Goal: Task Accomplishment & Management: Manage account settings

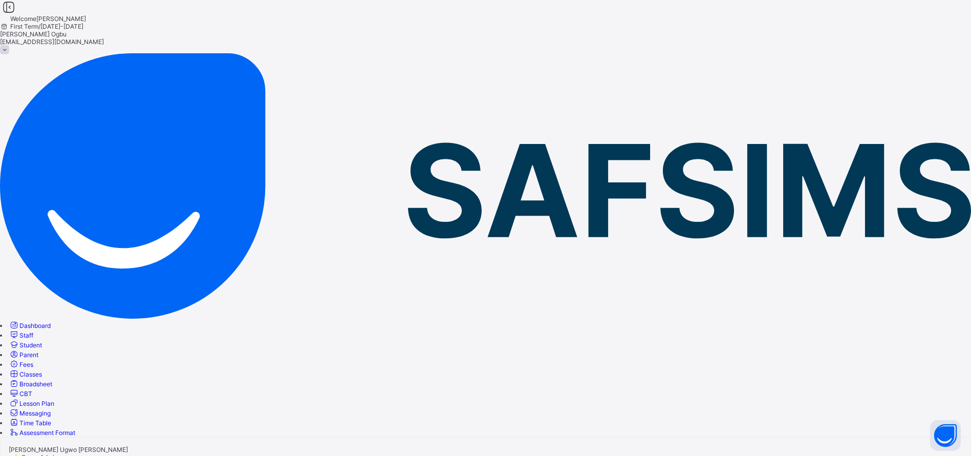
click at [9, 45] on span at bounding box center [4, 49] width 9 height 9
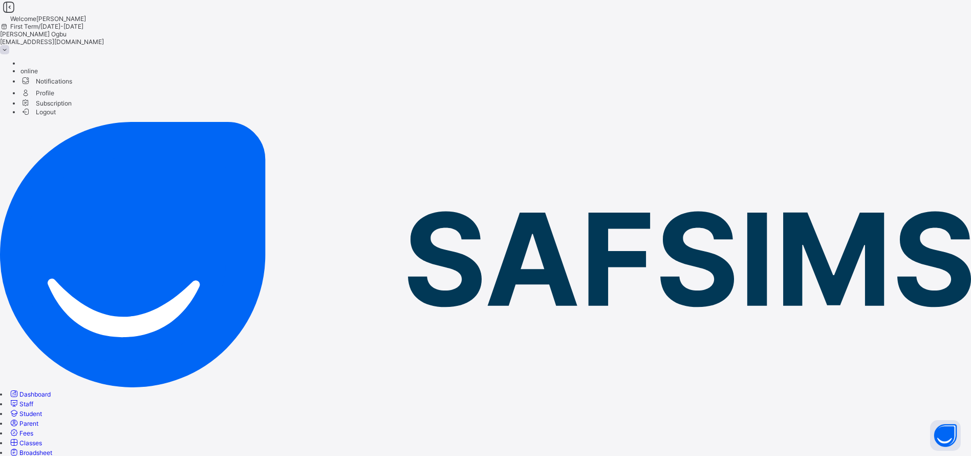
click at [56, 117] on span "Logout" at bounding box center [37, 112] width 35 height 11
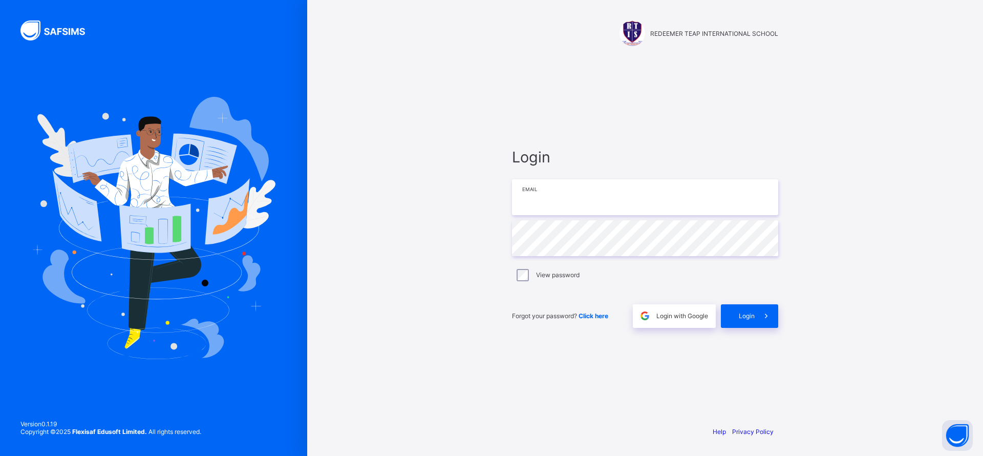
click at [645, 202] on input "email" at bounding box center [645, 197] width 266 height 36
paste input "**********"
click at [535, 198] on input "**********" at bounding box center [645, 197] width 266 height 36
type input "**********"
click at [747, 312] on span "Login" at bounding box center [747, 316] width 16 height 8
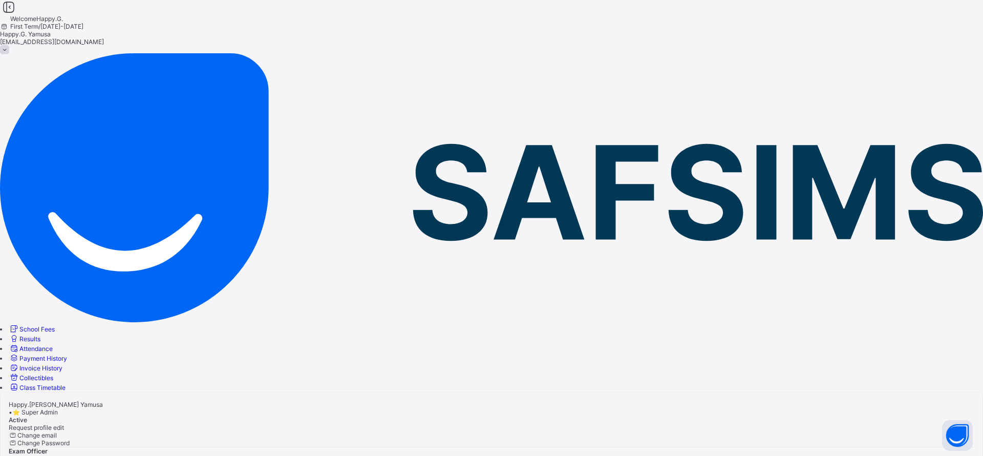
click at [50, 325] on span "School Fees" at bounding box center [36, 329] width 35 height 8
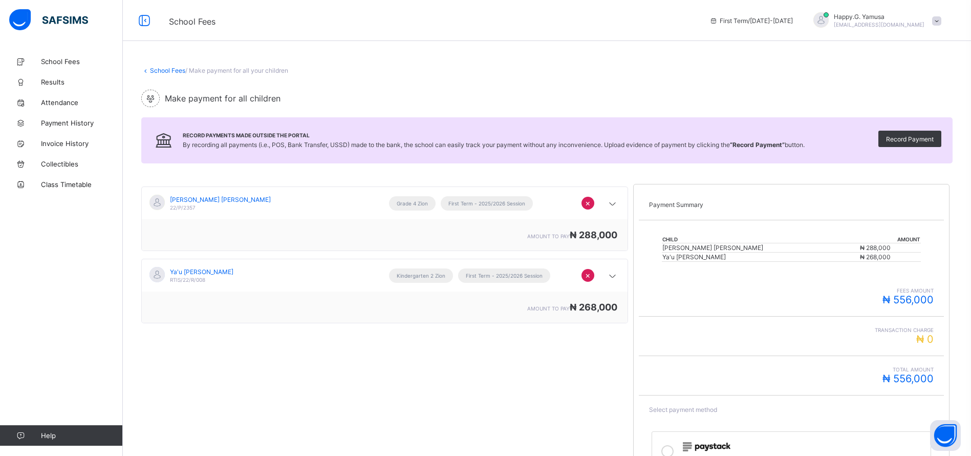
scroll to position [117, 0]
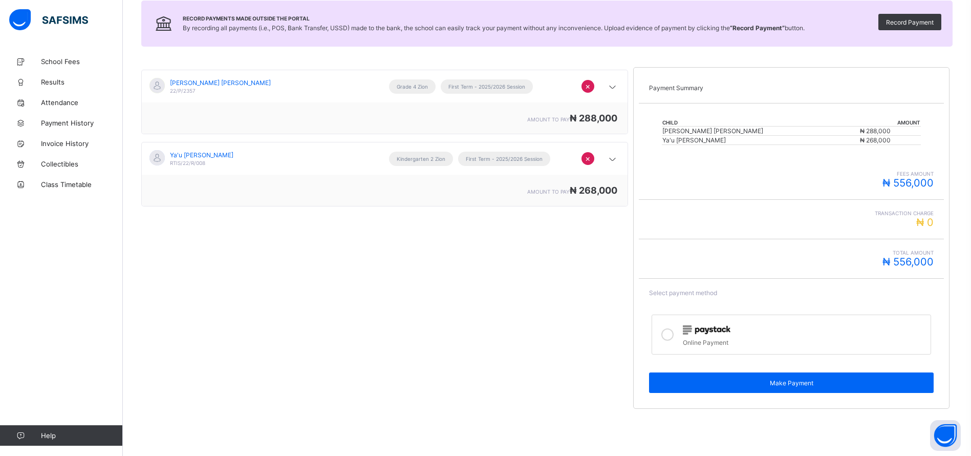
click at [692, 337] on div "Online Payment" at bounding box center [804, 341] width 243 height 10
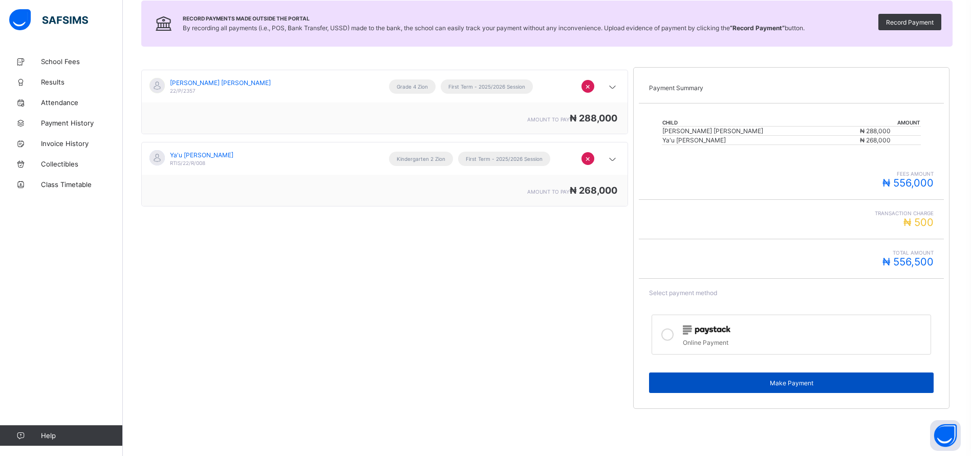
click at [799, 384] on span "Make Payment" at bounding box center [791, 383] width 269 height 8
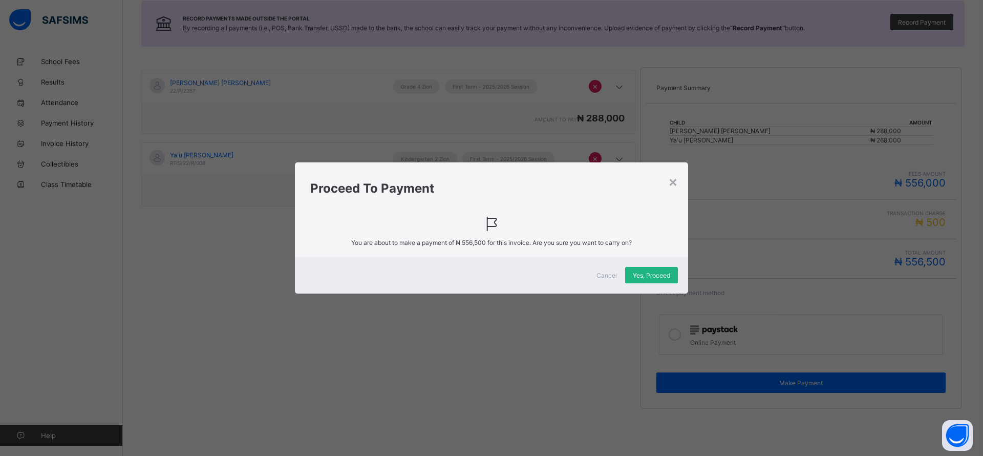
click at [652, 282] on div "Yes, Proceed" at bounding box center [651, 275] width 53 height 16
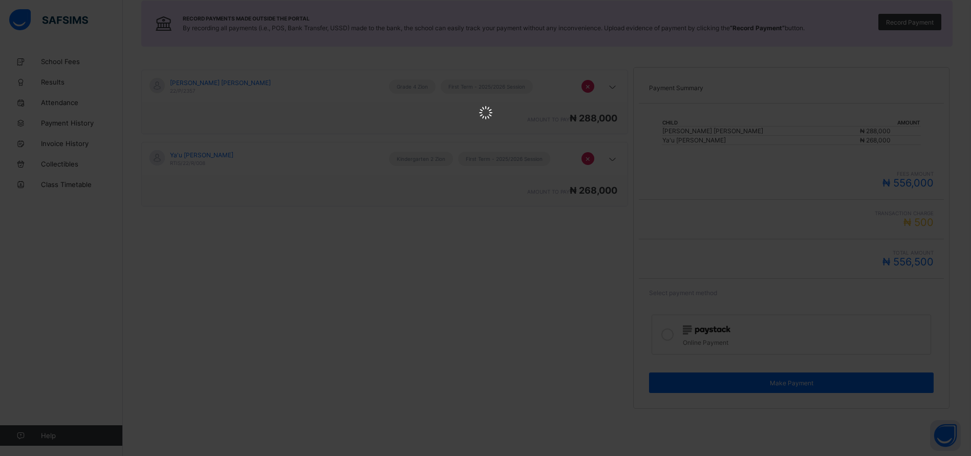
scroll to position [0, 0]
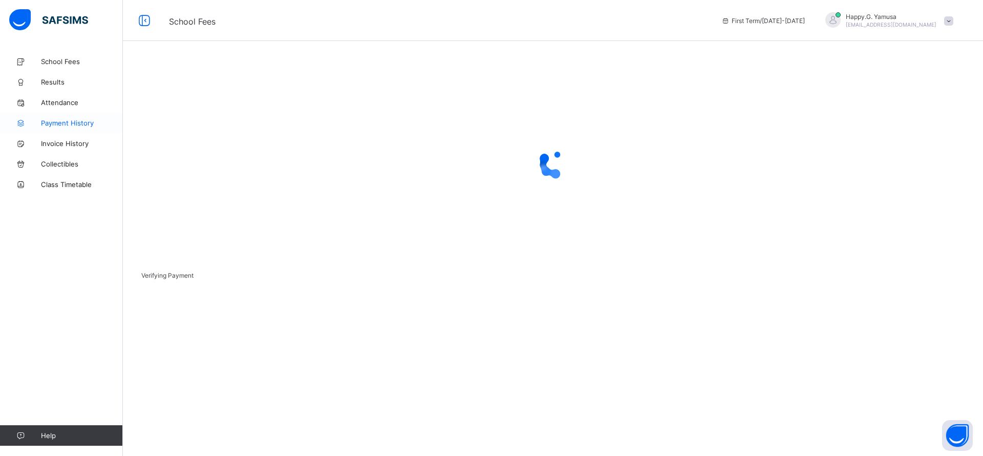
click at [69, 123] on span "Payment History" at bounding box center [82, 123] width 82 height 8
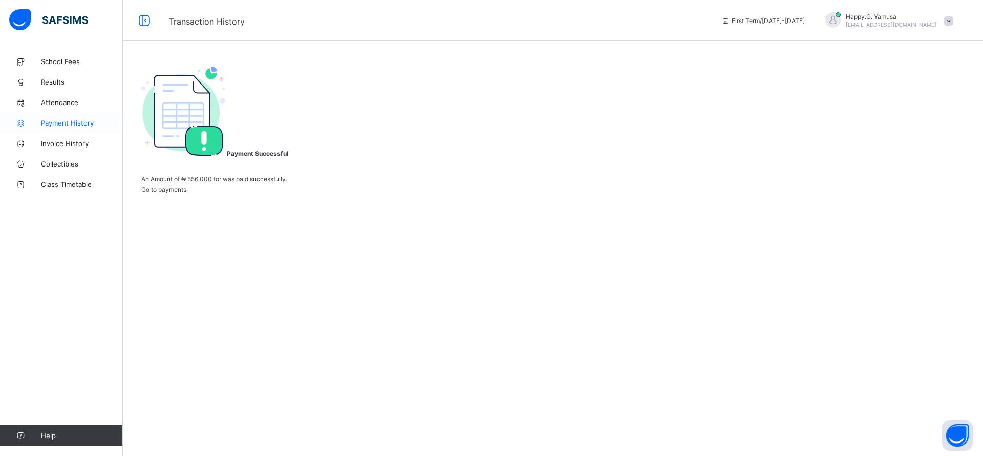
click at [87, 115] on link "Payment History" at bounding box center [61, 123] width 123 height 20
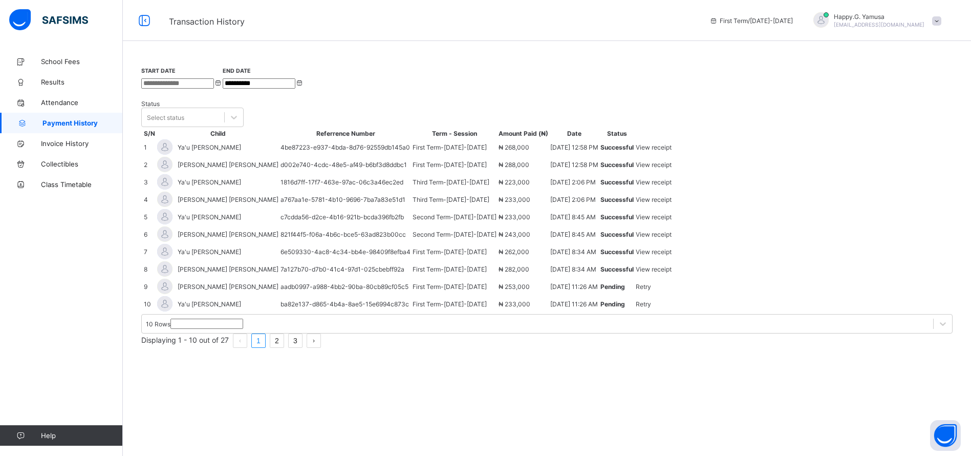
click at [672, 151] on div "View receipt" at bounding box center [654, 147] width 36 height 8
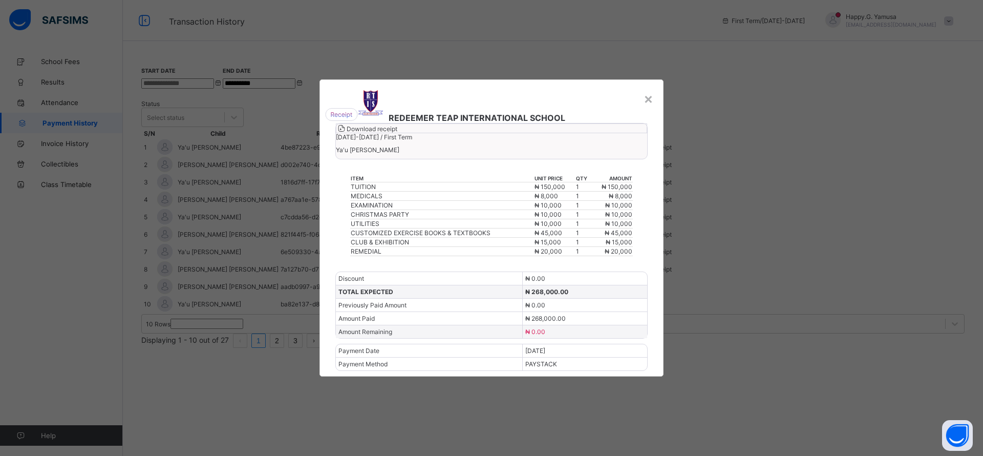
click at [595, 133] on div "Download receipt" at bounding box center [491, 128] width 311 height 10
click at [649, 90] on div "×" at bounding box center [649, 98] width 10 height 17
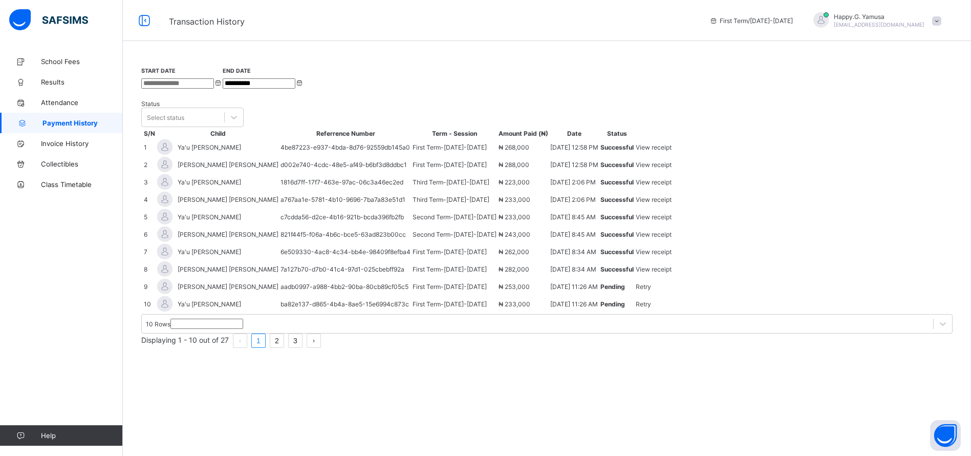
click at [672, 168] on div "View receipt" at bounding box center [654, 165] width 36 height 8
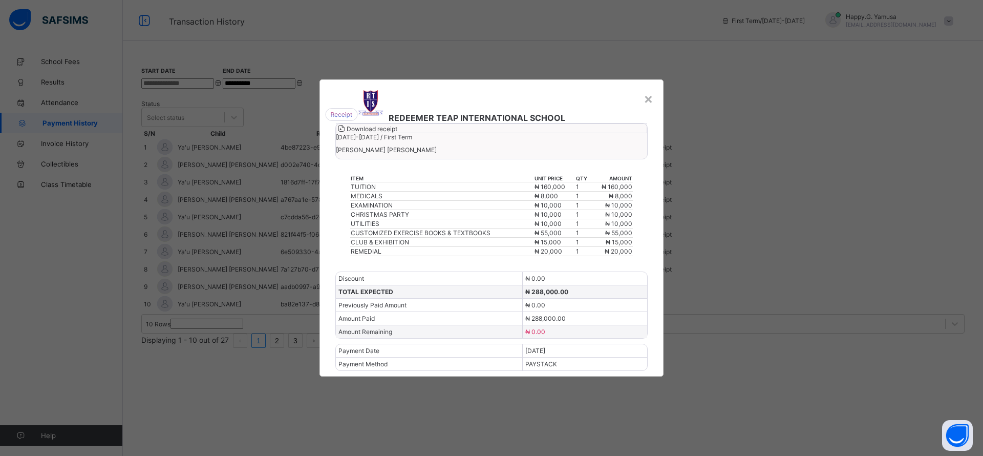
click at [347, 133] on span at bounding box center [341, 129] width 10 height 8
click at [655, 79] on div "REDEEMER TEAP INTERNATIONAL SCHOOL Download receipt 2025-2026 / First Term Samu…" at bounding box center [492, 227] width 344 height 297
click at [645, 90] on div "×" at bounding box center [649, 98] width 10 height 17
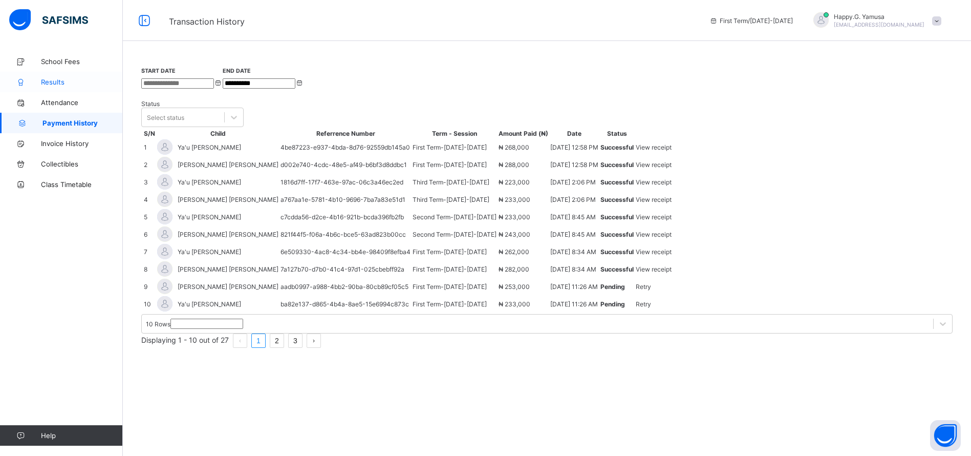
click at [51, 80] on span "Results" at bounding box center [82, 82] width 82 height 8
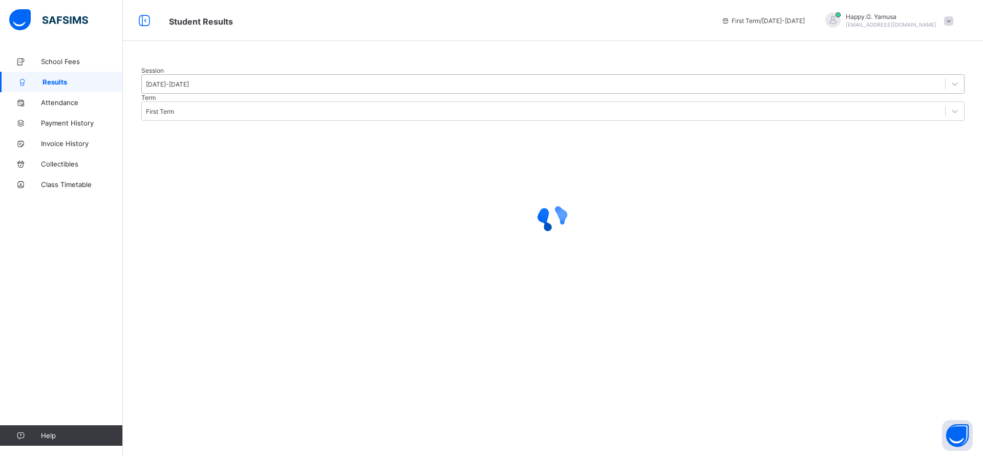
click at [189, 88] on div "2025-2026" at bounding box center [167, 84] width 43 height 8
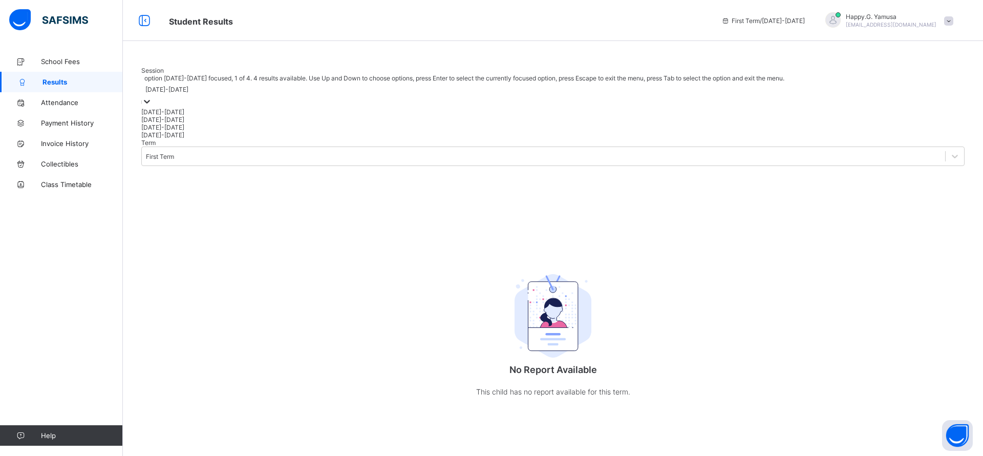
click at [186, 123] on div "[DATE]-[DATE]" at bounding box center [552, 120] width 823 height 8
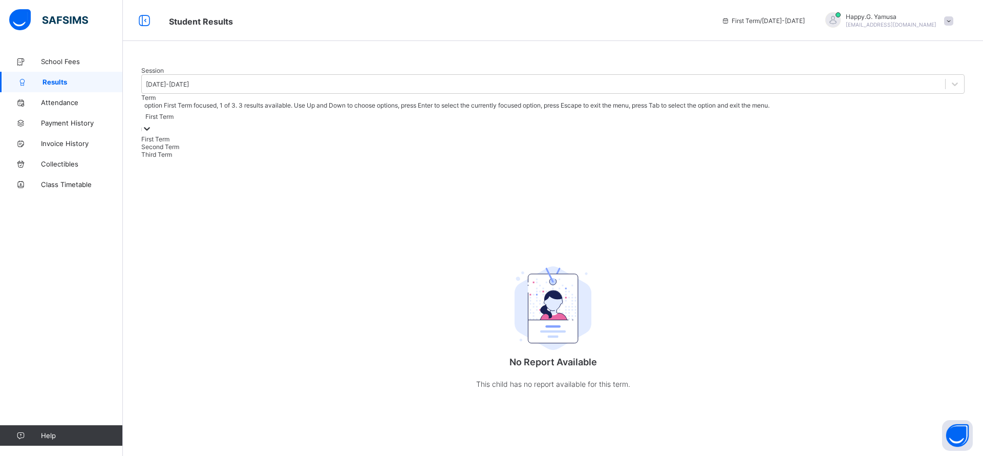
click at [174, 120] on div "First Term" at bounding box center [159, 117] width 28 height 8
click at [296, 158] on div "Third Term" at bounding box center [552, 155] width 823 height 8
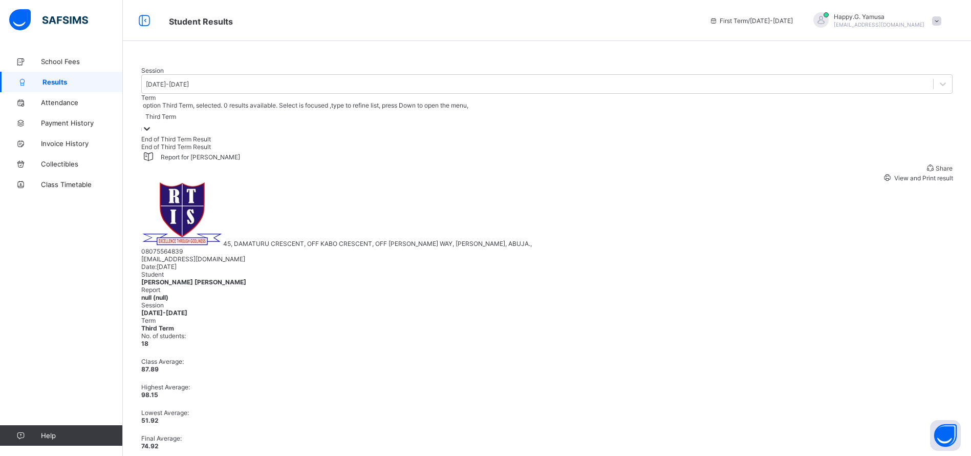
click at [893, 182] on span "View and Print result" at bounding box center [923, 178] width 60 height 8
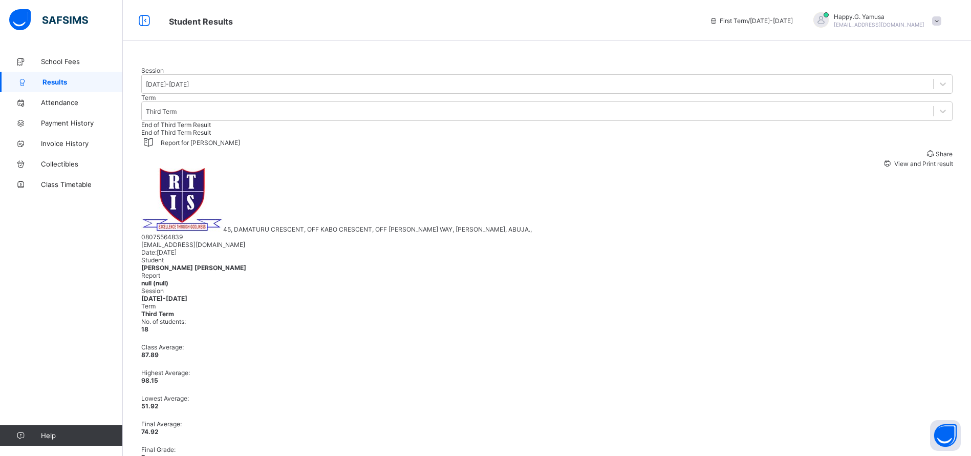
click at [882, 168] on div "View and Print result" at bounding box center [917, 163] width 71 height 10
click at [300, 67] on div at bounding box center [547, 67] width 812 height 0
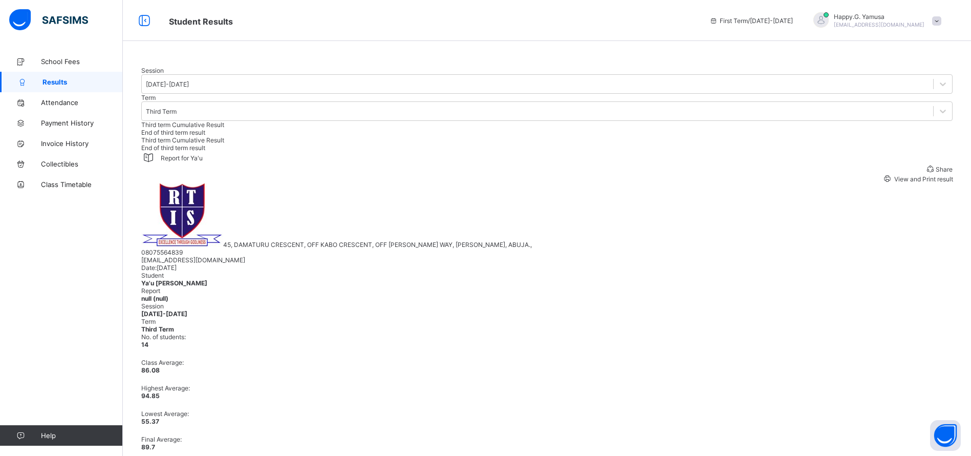
click at [893, 183] on span "View and Print result" at bounding box center [923, 179] width 60 height 8
click at [942, 24] on span at bounding box center [936, 20] width 9 height 9
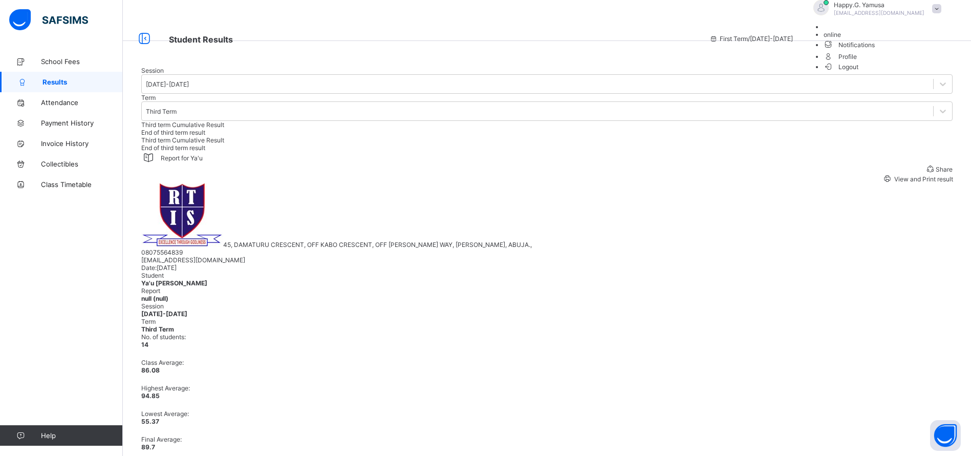
click at [859, 72] on span "Logout" at bounding box center [841, 66] width 35 height 11
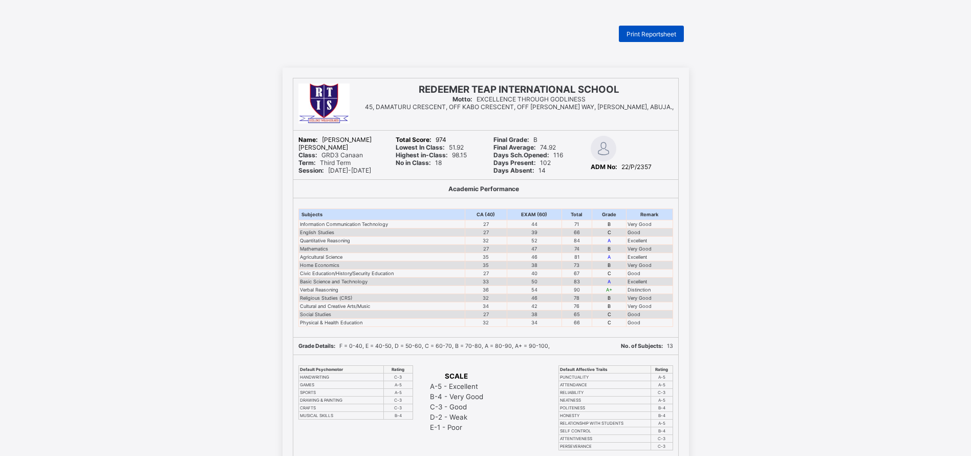
click at [646, 34] on span "Print Reportsheet" at bounding box center [652, 34] width 50 height 8
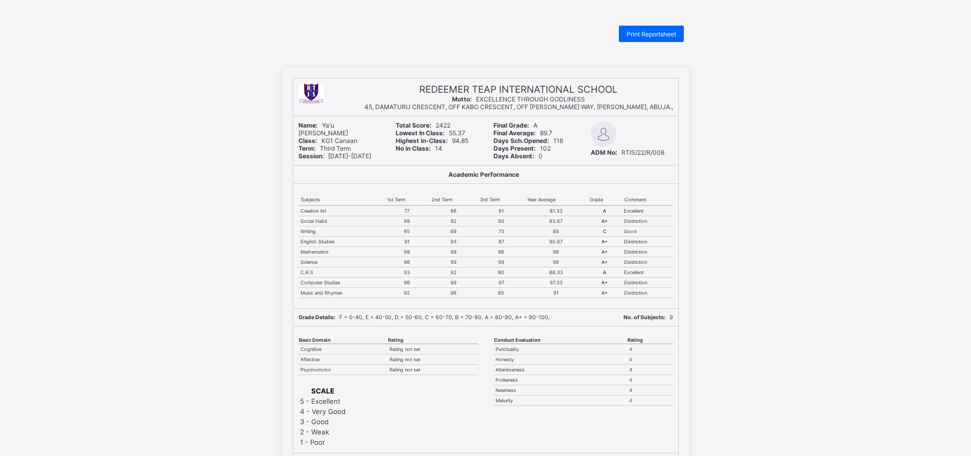
click at [653, 39] on div "Print Reportsheet" at bounding box center [651, 34] width 65 height 16
